Goal: Transaction & Acquisition: Purchase product/service

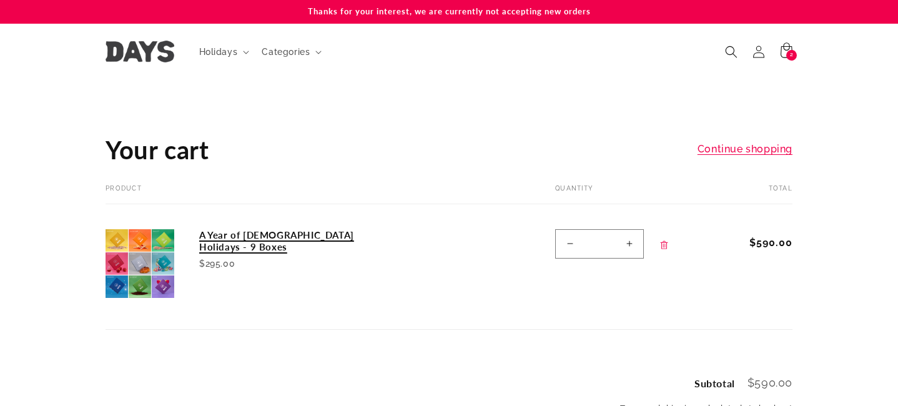
click at [297, 237] on link "A Year of [DEMOGRAPHIC_DATA] Holidays - 9 Boxes" at bounding box center [292, 241] width 187 height 24
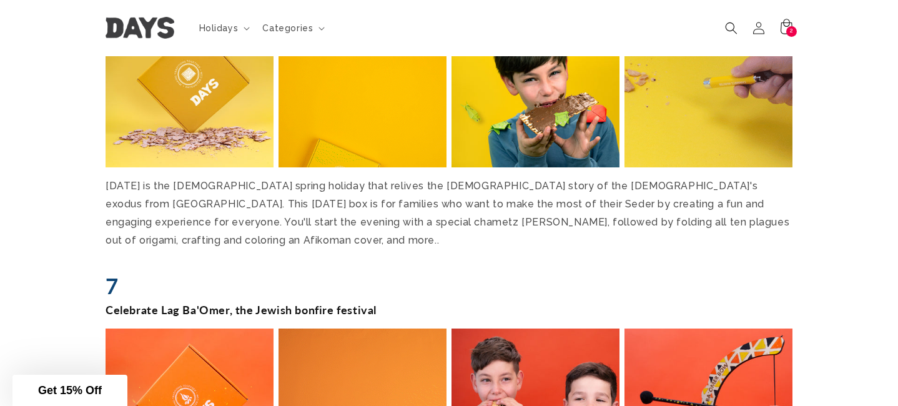
scroll to position [2272, 0]
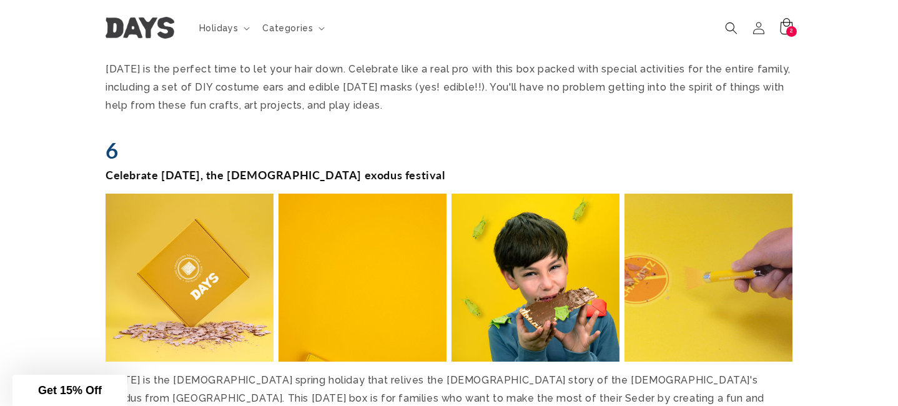
click at [790, 31] on div "2 2 items" at bounding box center [791, 31] width 11 height 11
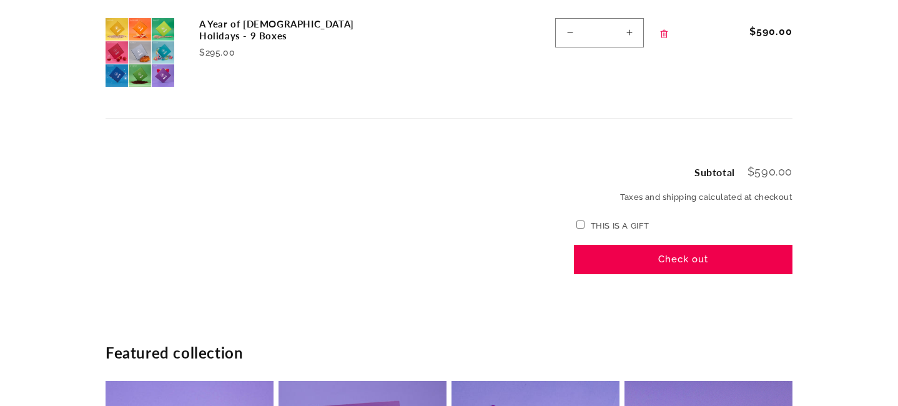
scroll to position [224, 0]
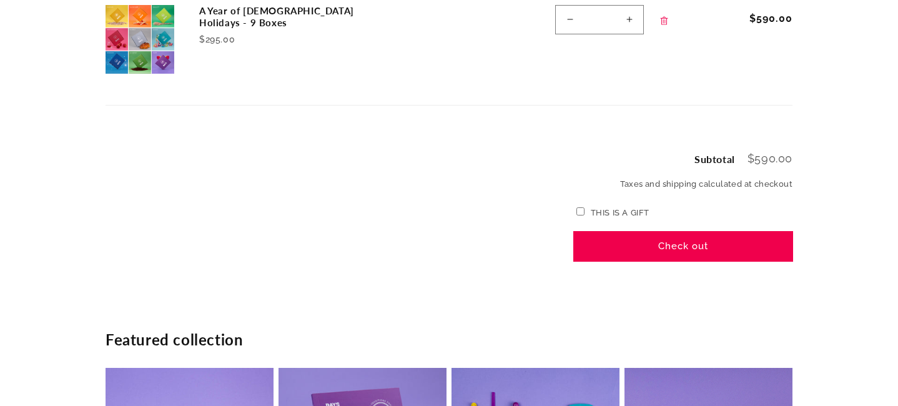
click at [696, 247] on button "Check out" at bounding box center [683, 246] width 219 height 29
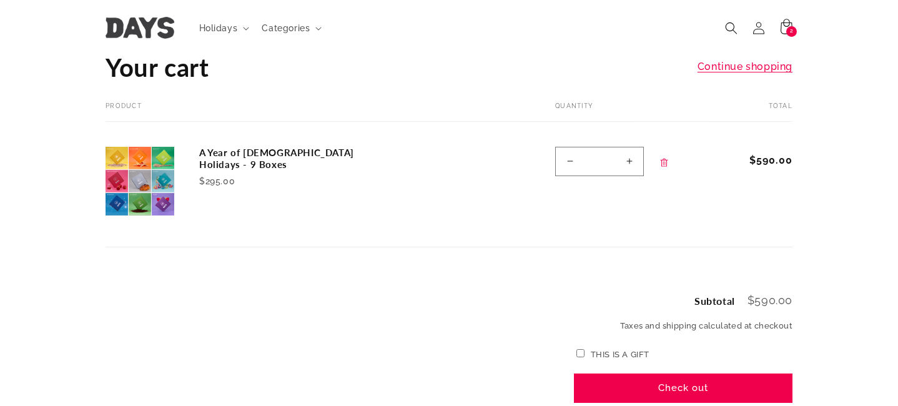
scroll to position [72, 0]
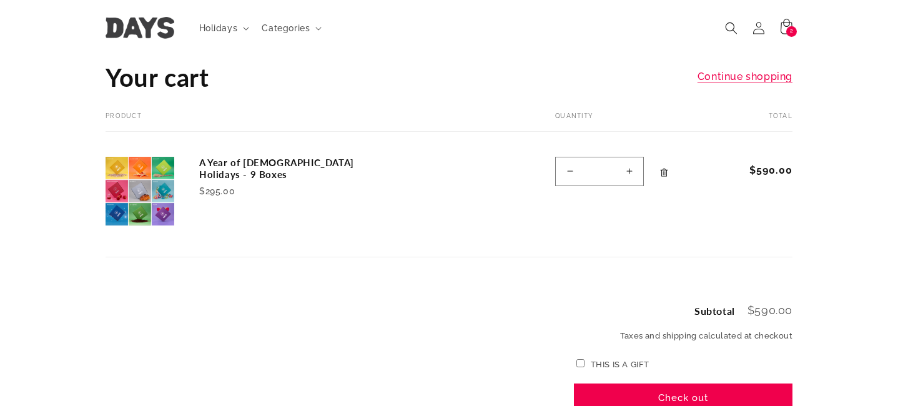
click at [661, 170] on icon "Remove A Year of Jewish Holidays - 9 Boxes" at bounding box center [664, 172] width 9 height 9
